Goal: Entertainment & Leisure: Consume media (video, audio)

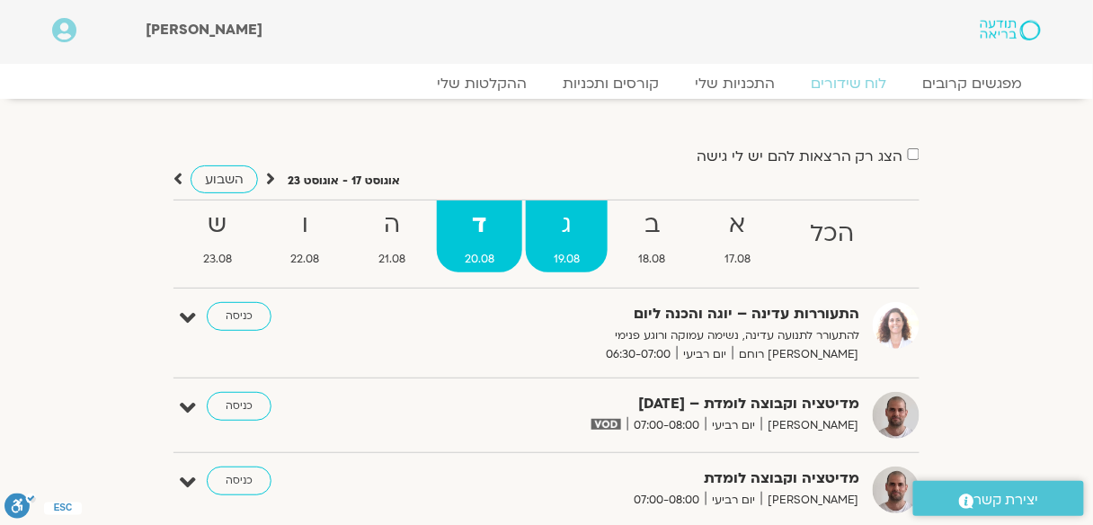
click at [573, 232] on strong "ג" at bounding box center [567, 225] width 82 height 40
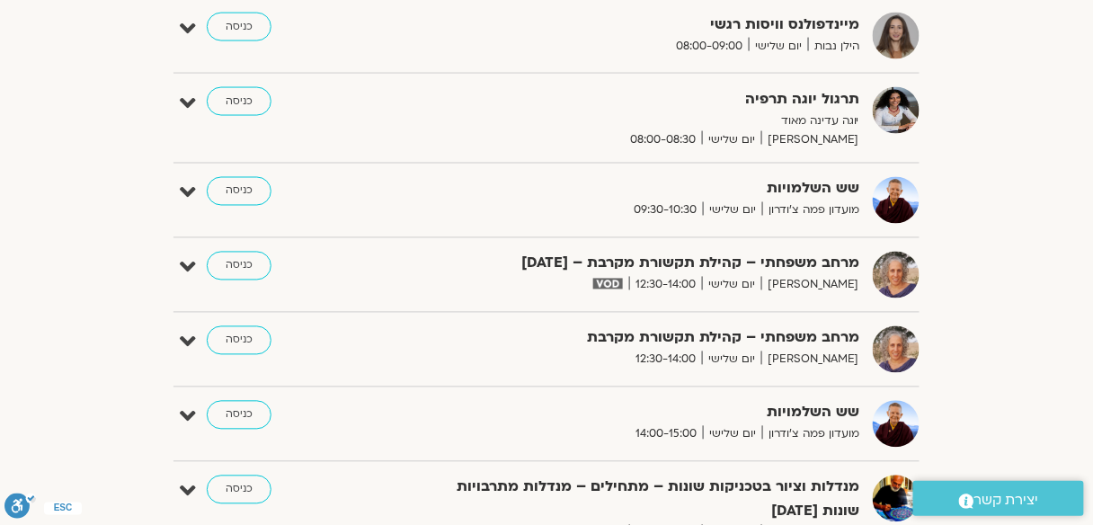
scroll to position [719, 0]
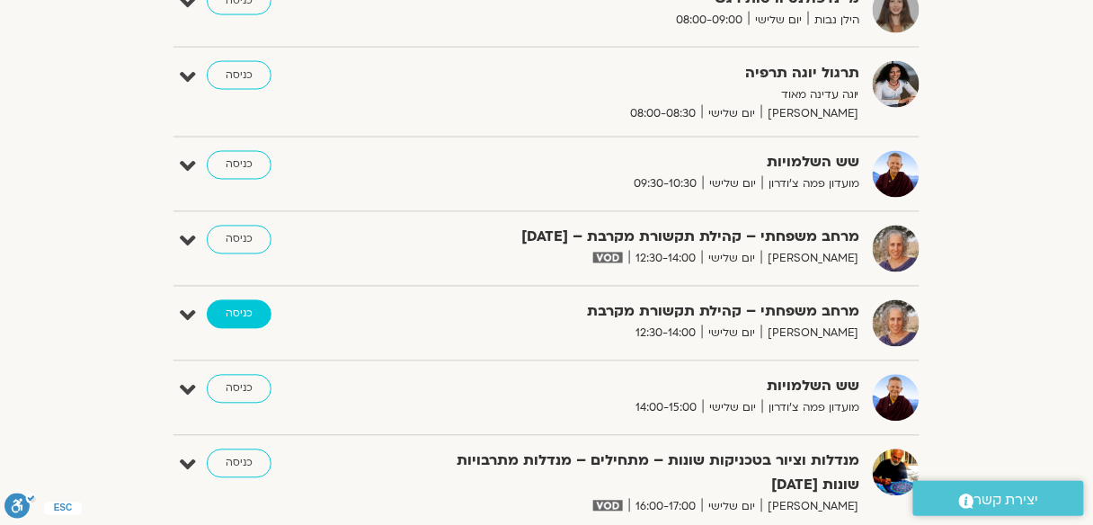
click at [240, 310] on link "כניסה" at bounding box center [239, 314] width 65 height 29
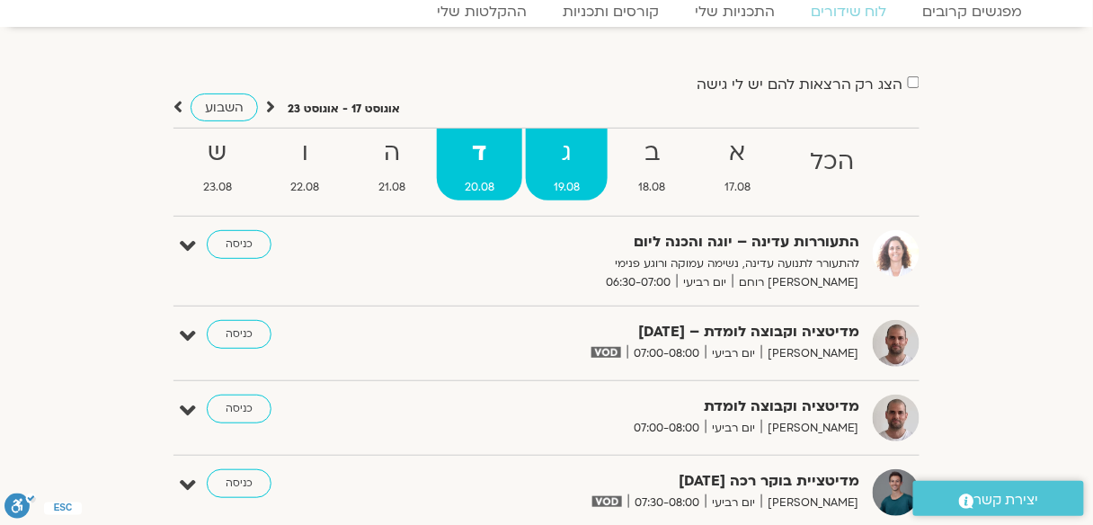
scroll to position [72, 0]
click at [565, 151] on strong "ג" at bounding box center [567, 153] width 82 height 40
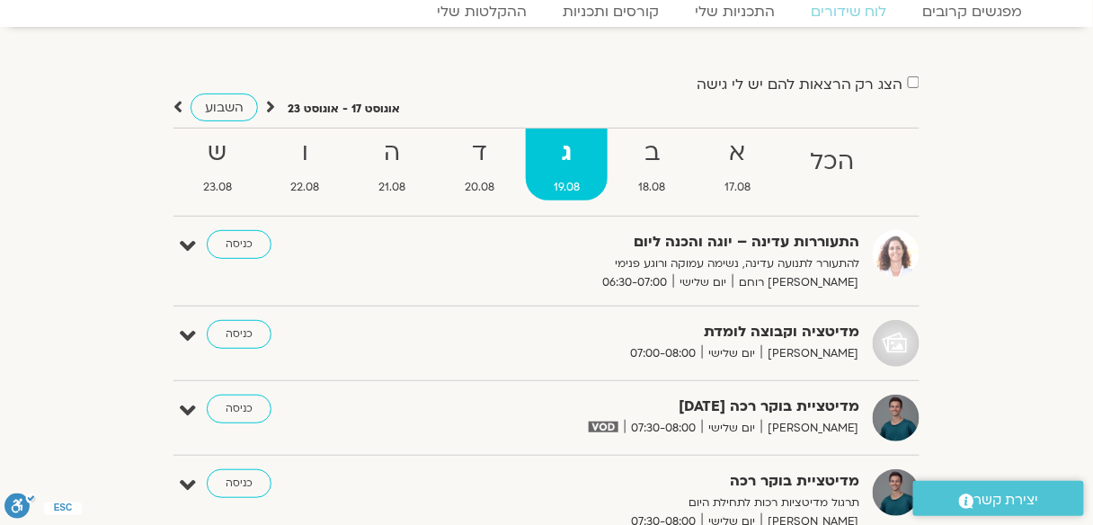
click at [566, 147] on strong "ג" at bounding box center [567, 153] width 82 height 40
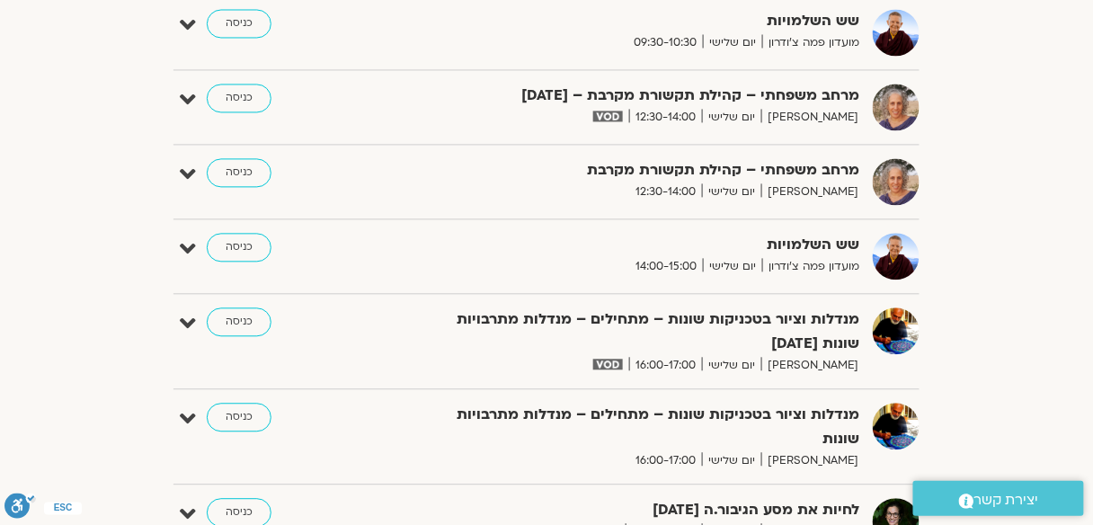
scroll to position [863, 0]
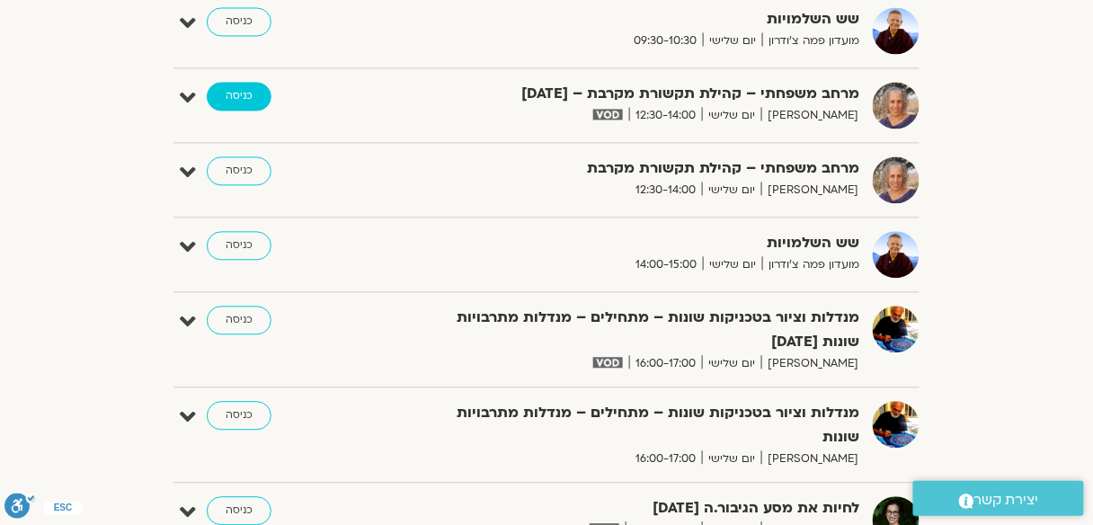
click at [233, 88] on link "כניסה" at bounding box center [239, 96] width 65 height 29
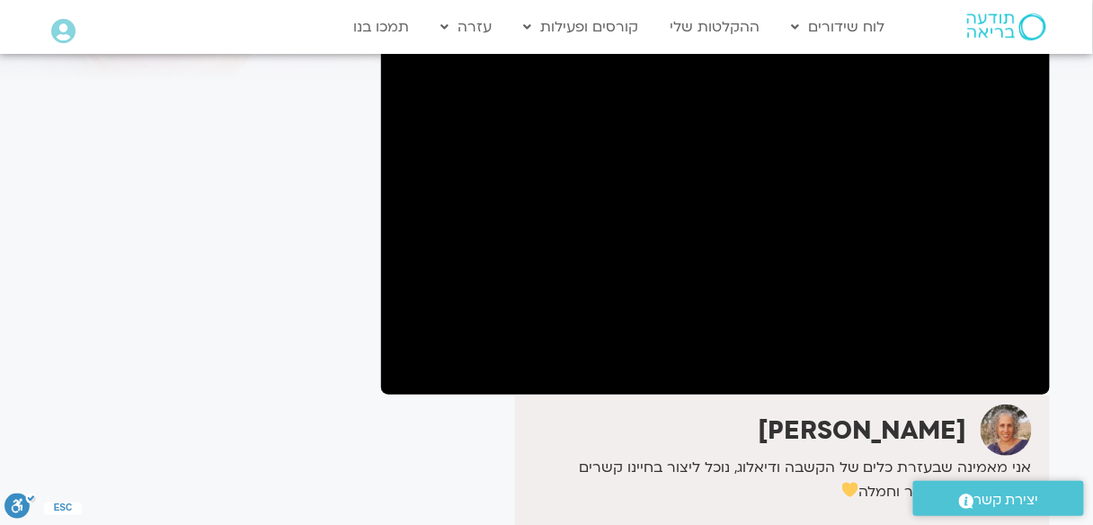
scroll to position [216, 0]
